Goal: Use online tool/utility: Utilize a website feature to perform a specific function

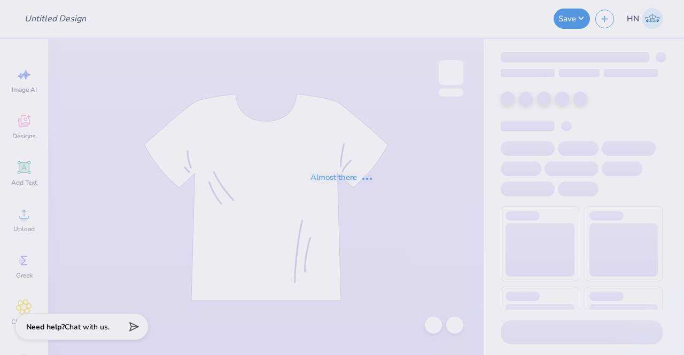
type input "Senate pants"
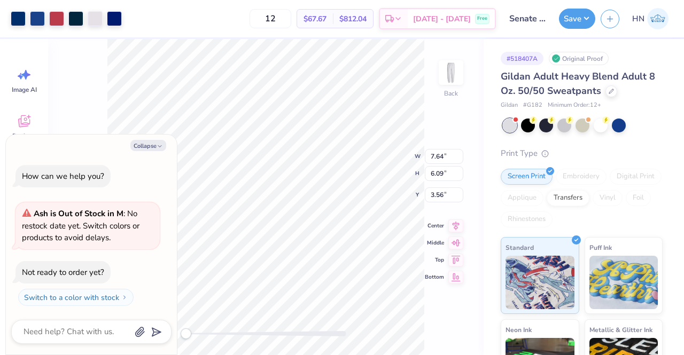
type textarea "x"
type input "4.62"
type input "3.68"
click at [457, 216] on icon at bounding box center [455, 215] width 15 height 13
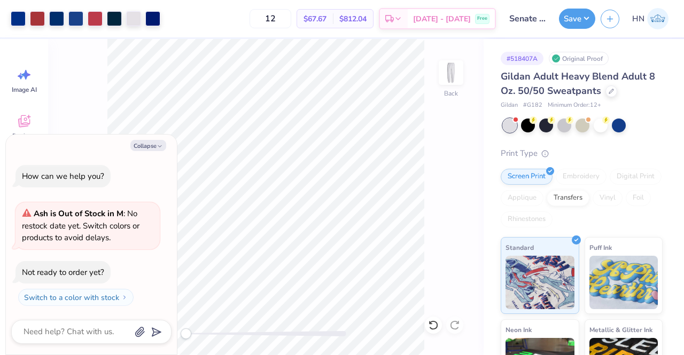
type textarea "x"
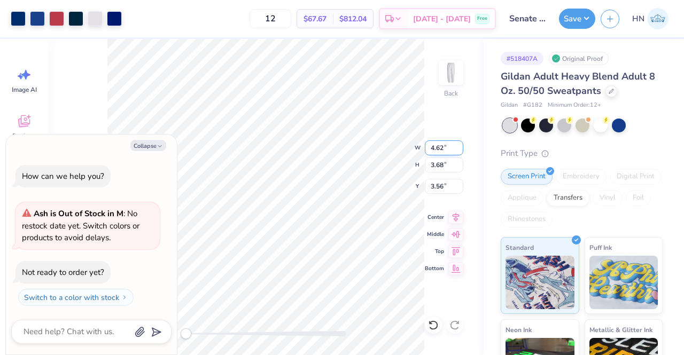
click at [442, 143] on input "4.62" at bounding box center [444, 148] width 38 height 15
type input "4.00"
type textarea "x"
type input "3.19"
type input "3.75"
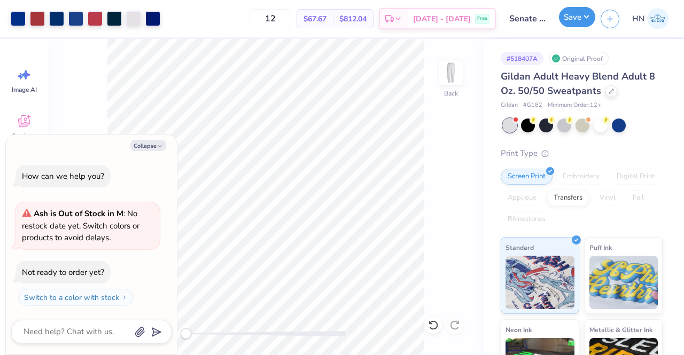
click at [569, 22] on button "Save" at bounding box center [577, 17] width 36 height 20
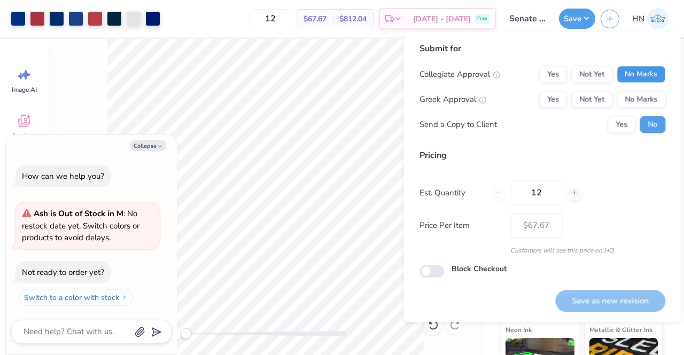
click at [635, 73] on button "No Marks" at bounding box center [641, 74] width 49 height 17
click at [636, 99] on button "No Marks" at bounding box center [641, 99] width 49 height 17
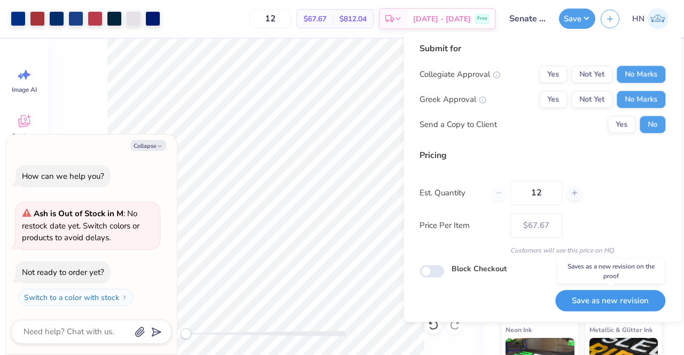
click at [586, 297] on button "Save as new revision" at bounding box center [610, 301] width 110 height 22
type textarea "x"
type input "– –"
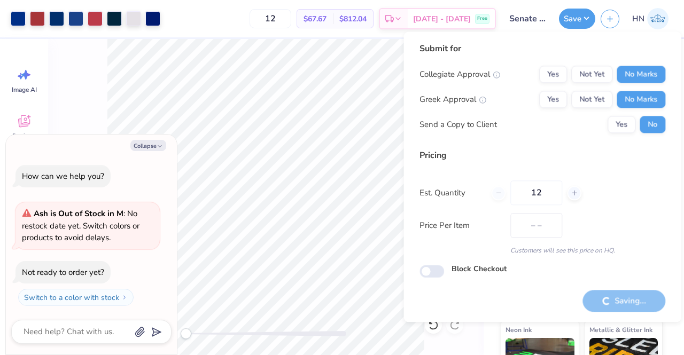
type textarea "x"
type input "$67.67"
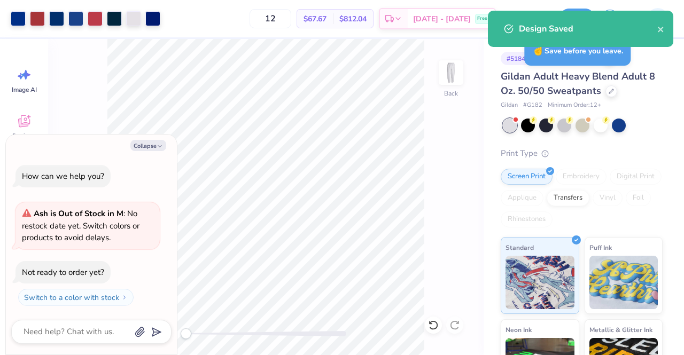
type textarea "x"
